Goal: Check status: Check status

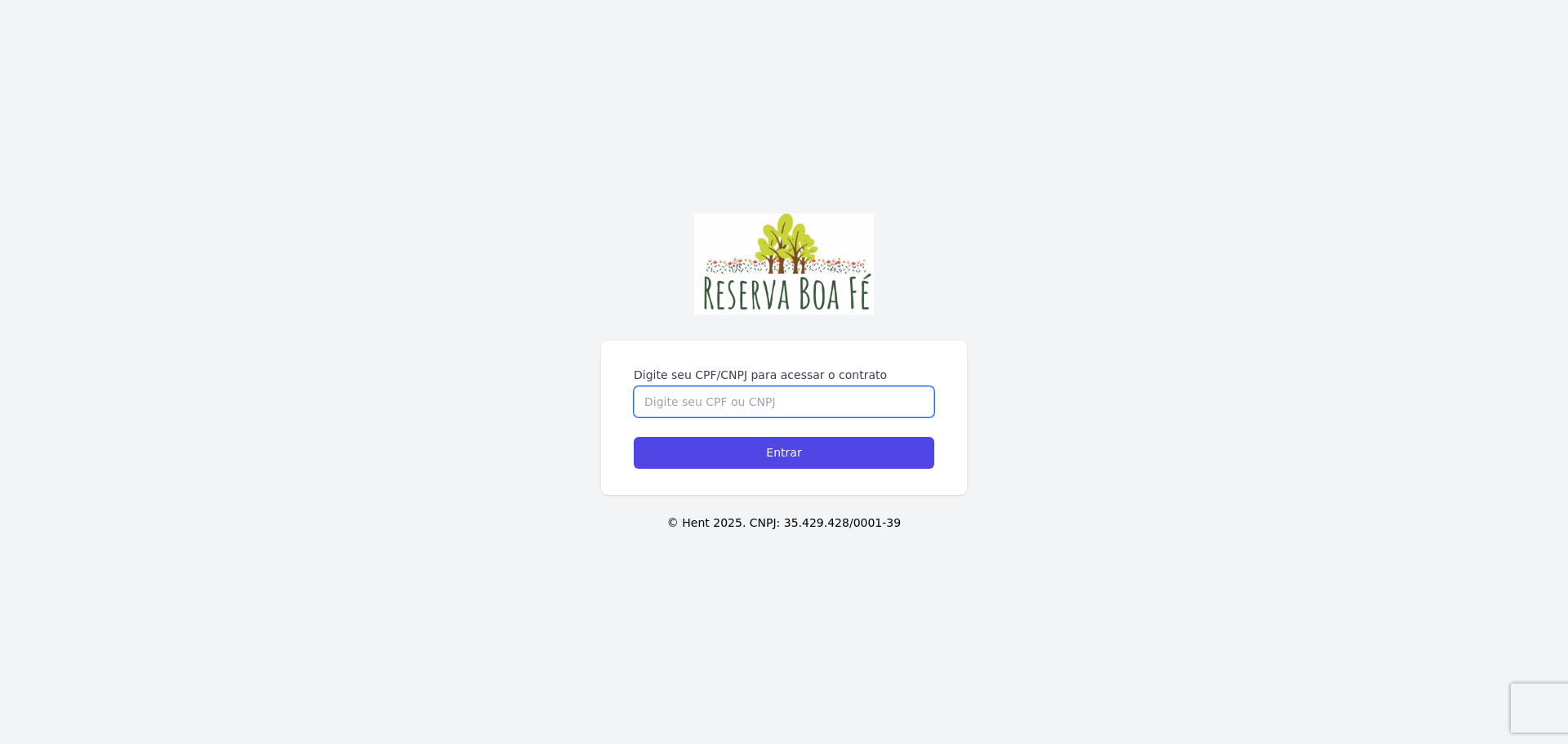
click at [712, 414] on input "Digite seu CPF/CNPJ para acessar o contrato" at bounding box center [784, 402] width 301 height 31
type input "08789413717"
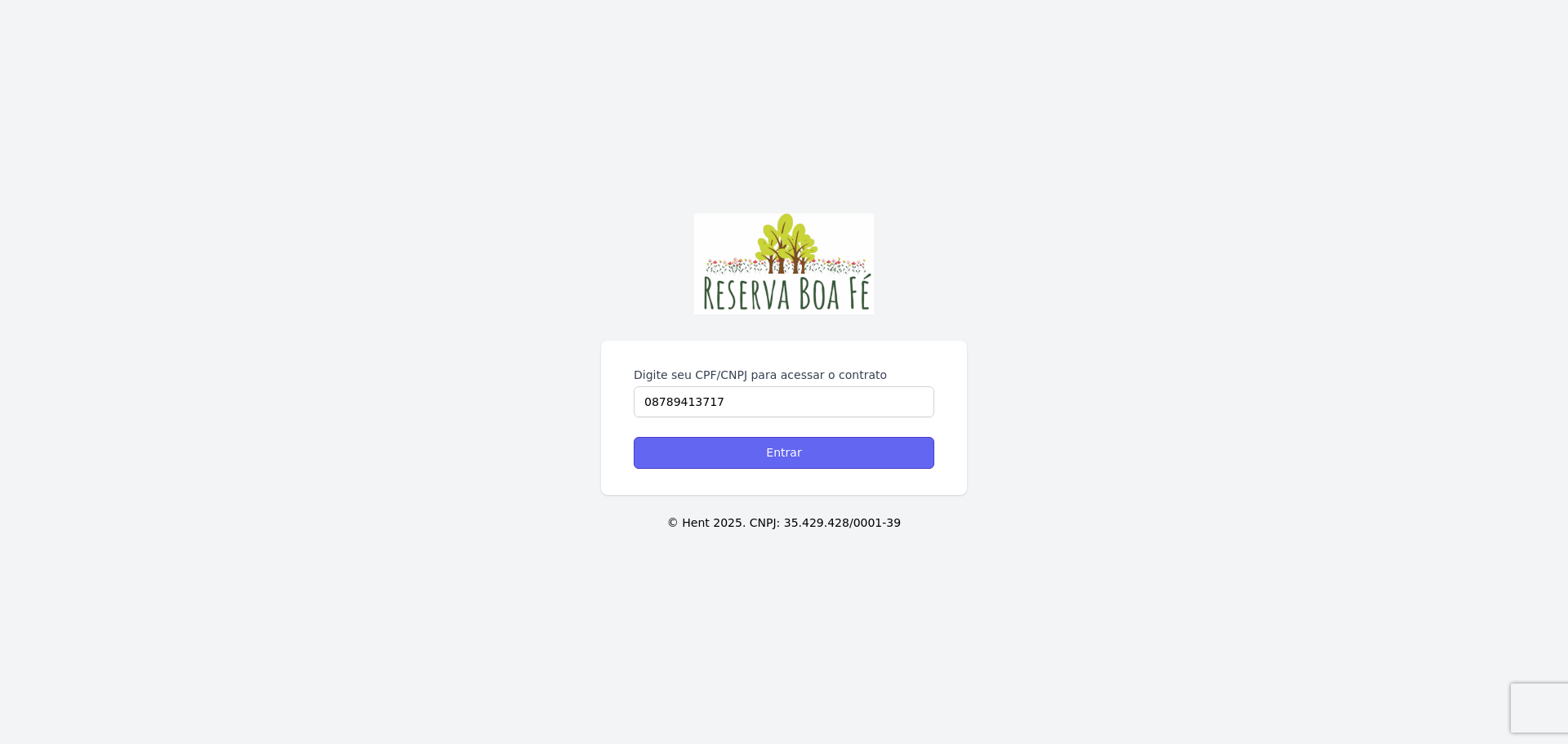
click at [774, 451] on input "Entrar" at bounding box center [784, 453] width 301 height 31
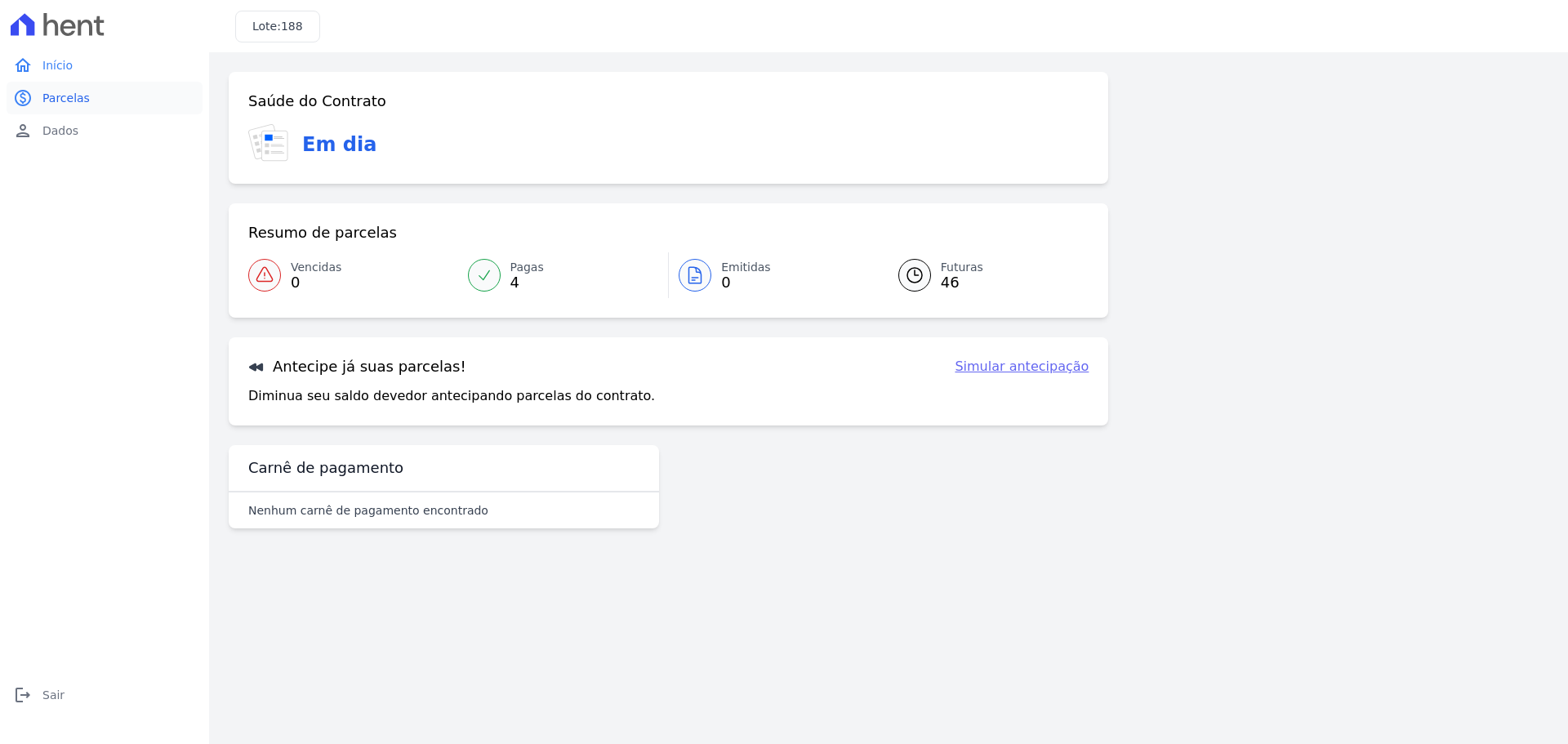
click at [79, 101] on span "Parcelas" at bounding box center [66, 98] width 47 height 17
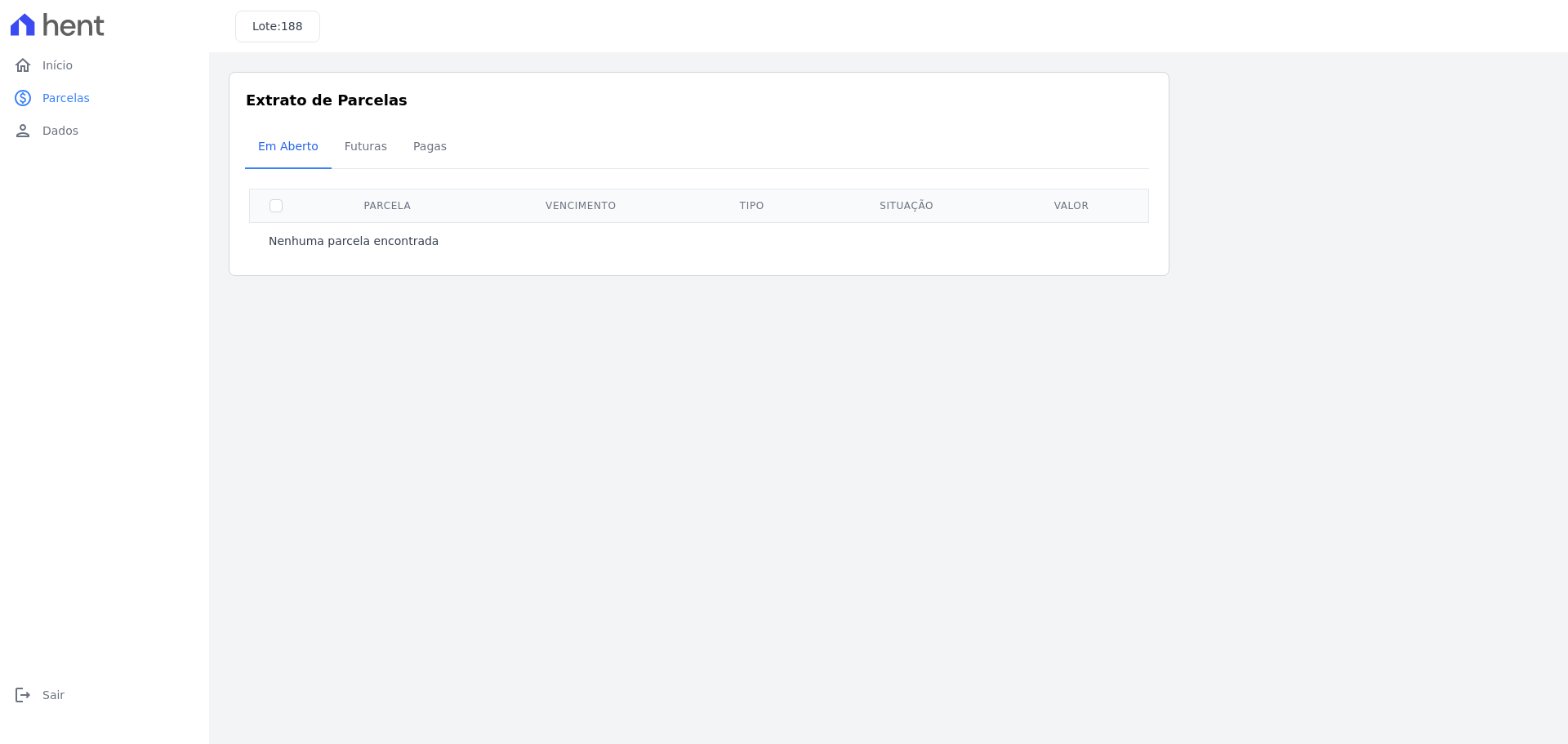
click at [283, 254] on div "Nenhuma parcela encontrada" at bounding box center [698, 241] width 900 height 36
click at [349, 150] on span "Futuras" at bounding box center [365, 145] width 62 height 32
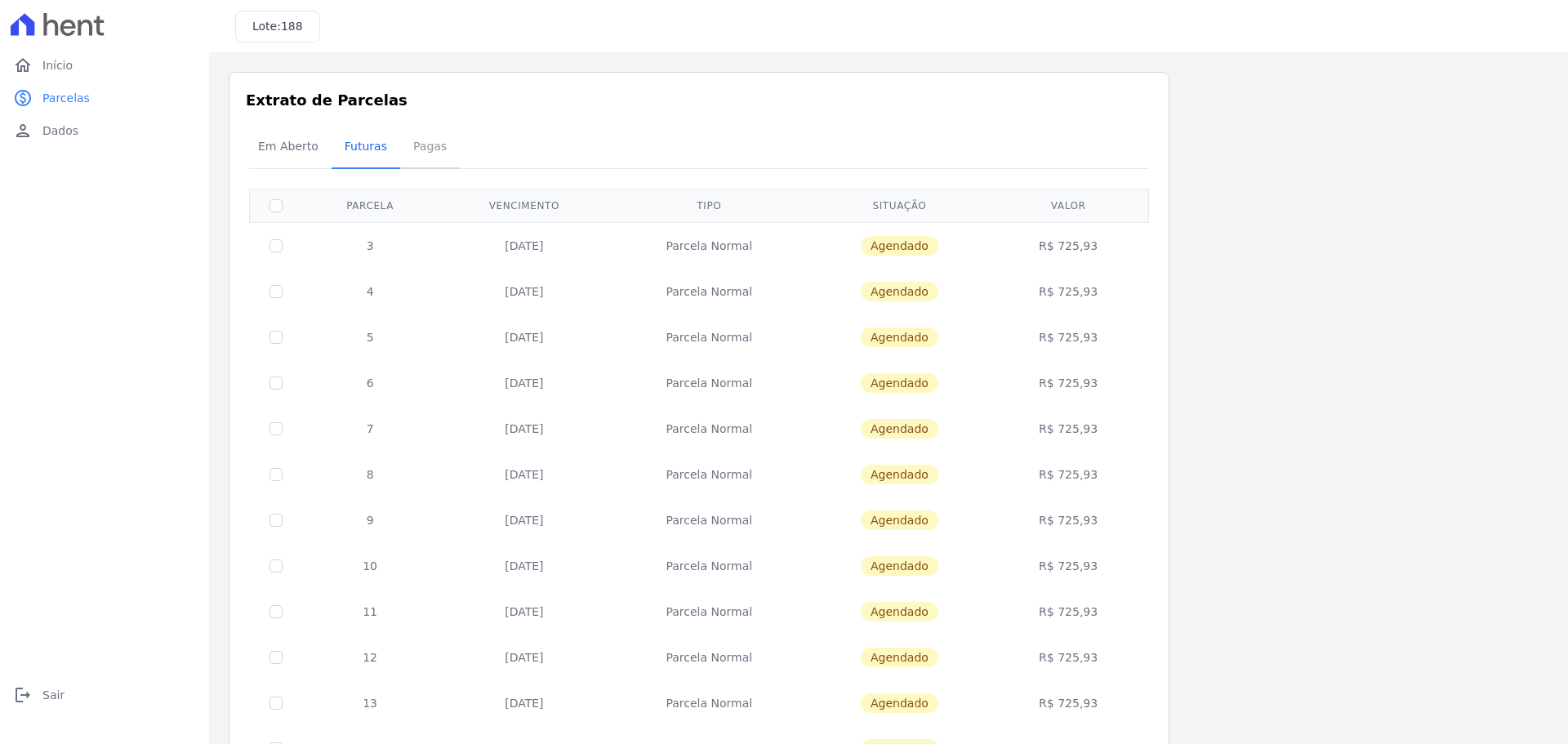
click at [420, 146] on span "Pagas" at bounding box center [429, 145] width 53 height 32
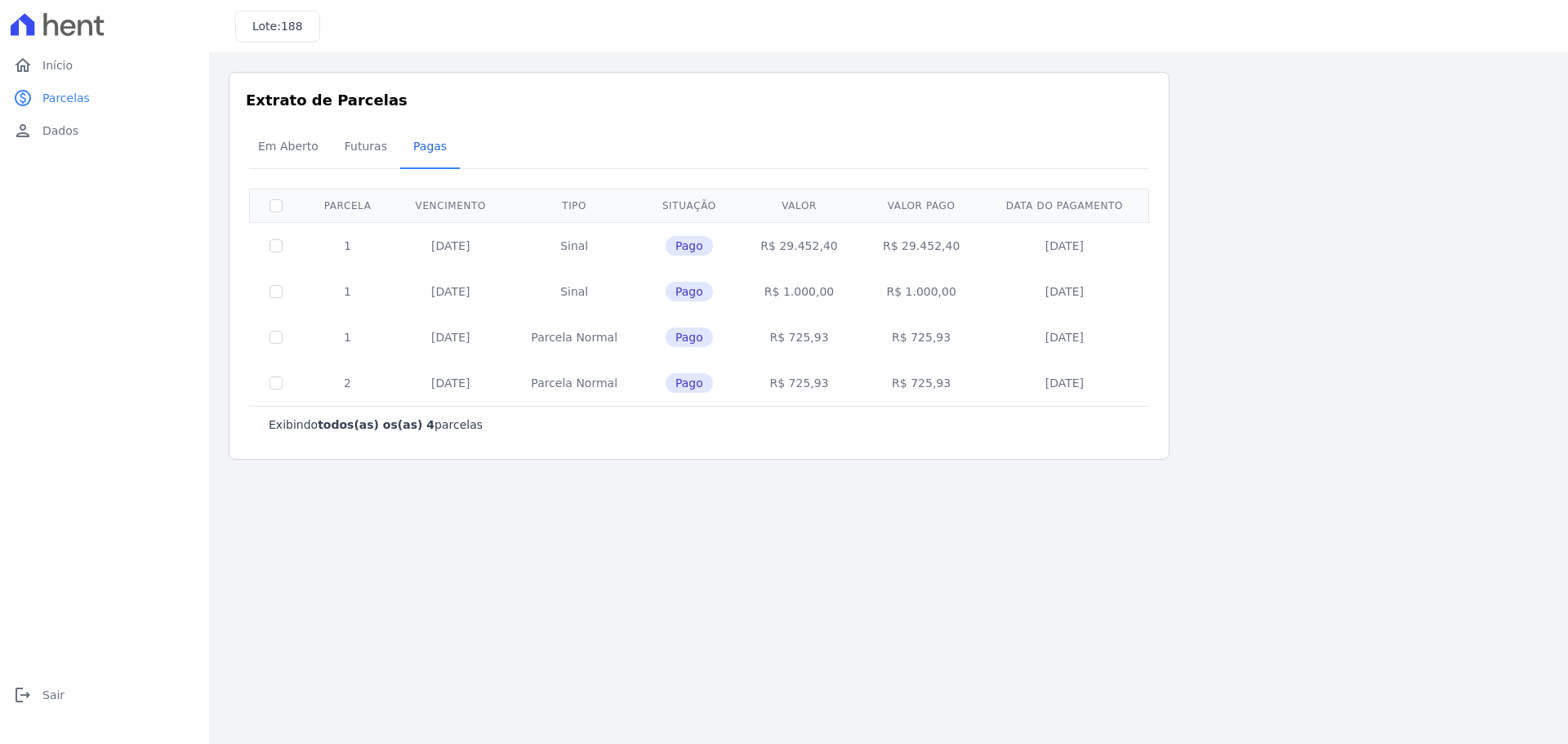
click at [275, 31] on h3 "Lote: 188" at bounding box center [278, 26] width 51 height 18
click at [48, 133] on span "Dados" at bounding box center [60, 130] width 36 height 17
